Goal: Navigation & Orientation: Find specific page/section

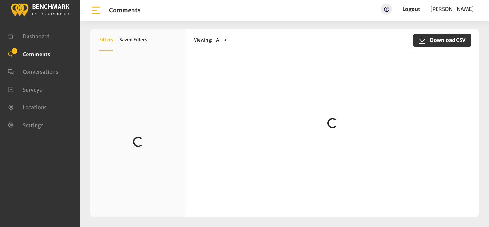
scroll to position [32, 0]
click at [68, 63] on ul "Dashboard Comments Conversations Surveys" at bounding box center [40, 80] width 65 height 107
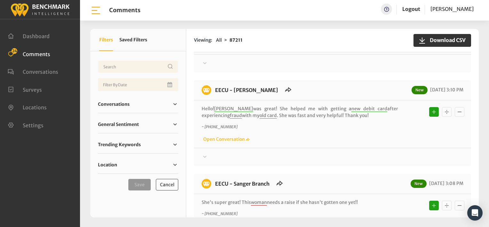
scroll to position [32, 0]
